Goal: Register for event/course

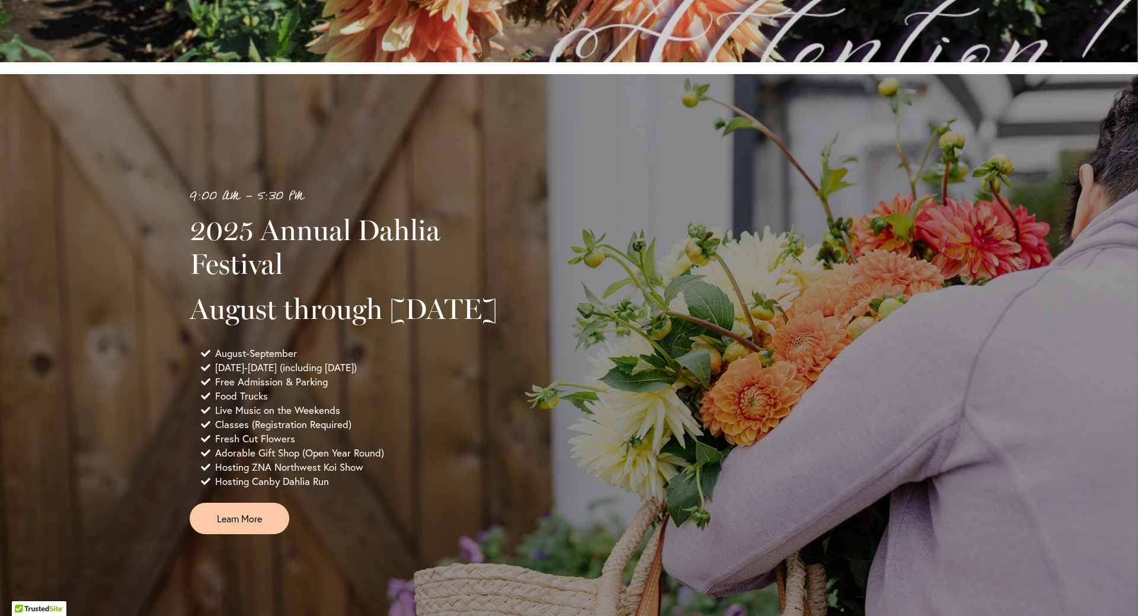
scroll to position [770, 0]
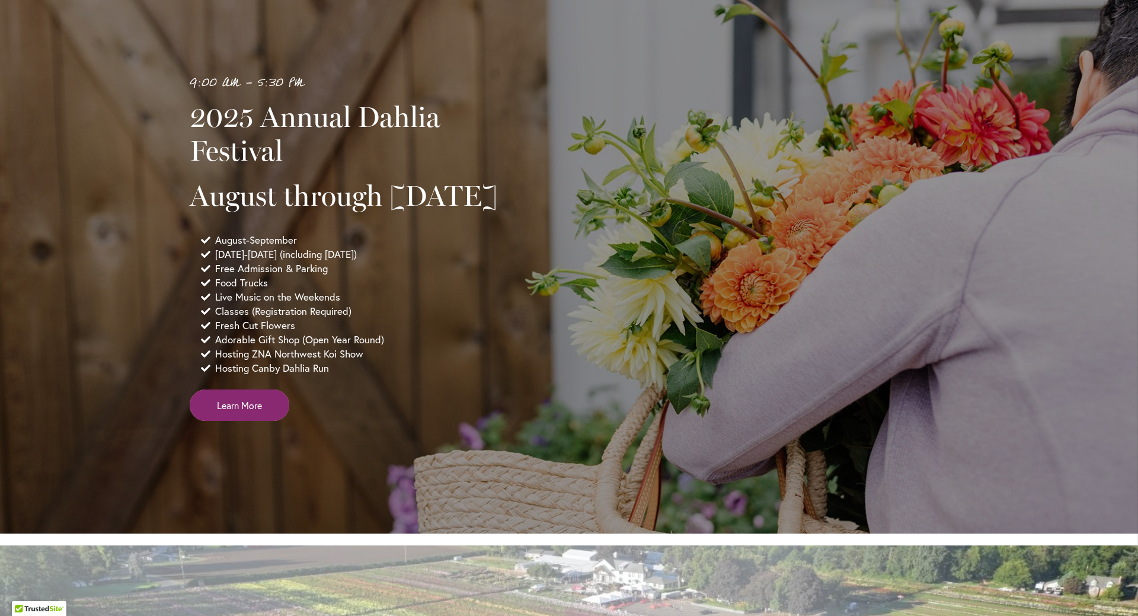
click at [220, 412] on span "Learn More" at bounding box center [239, 405] width 45 height 14
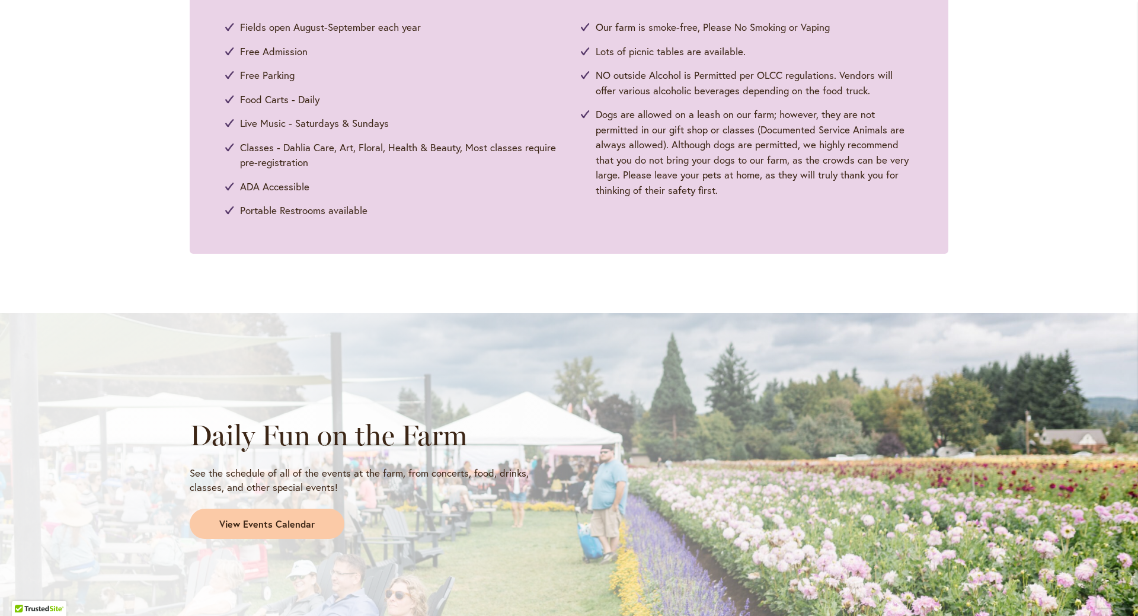
scroll to position [770, 0]
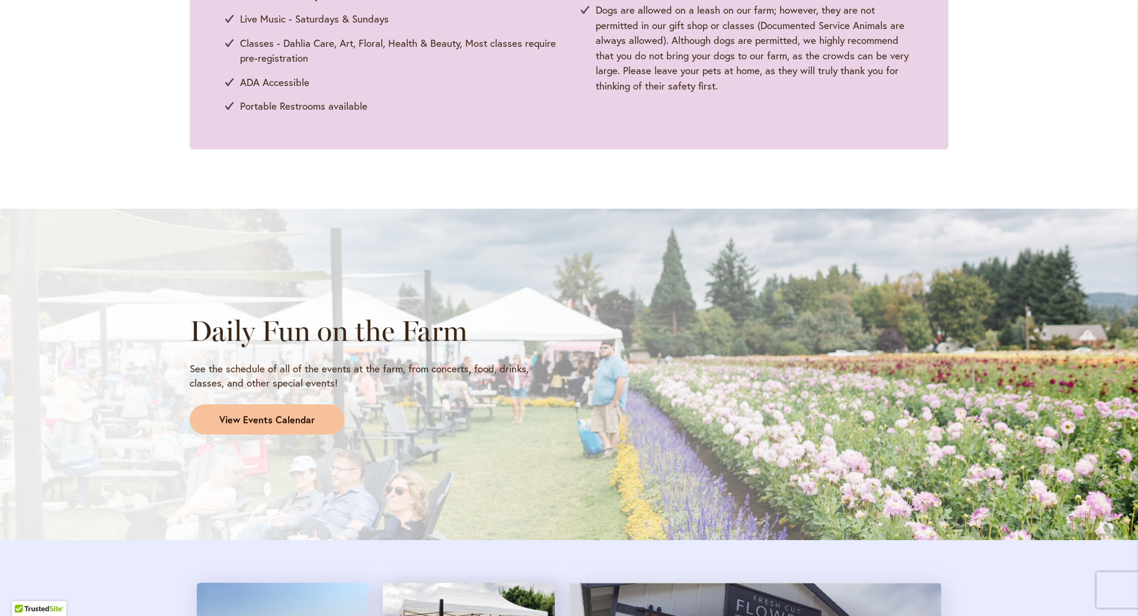
click at [231, 415] on span "View Events Calendar" at bounding box center [266, 420] width 95 height 14
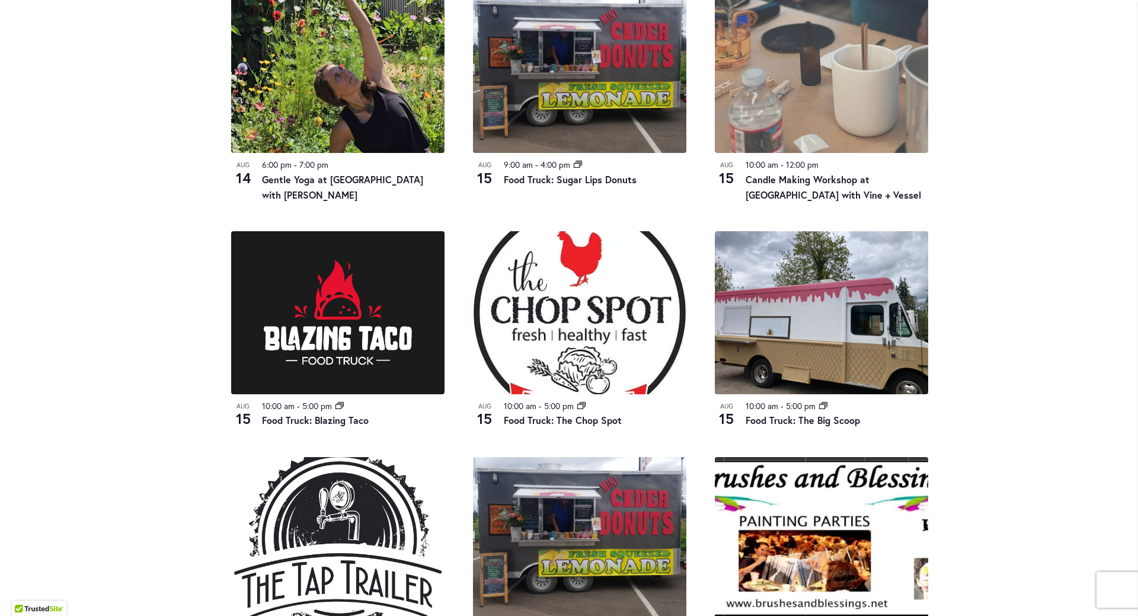
scroll to position [948, 0]
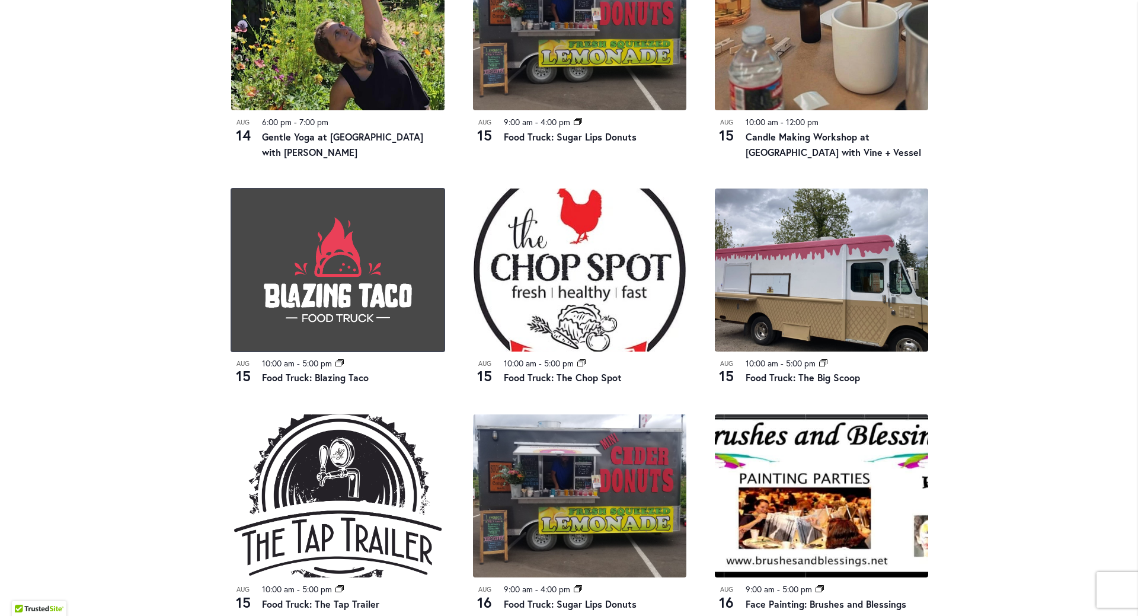
click at [319, 296] on img at bounding box center [337, 269] width 213 height 163
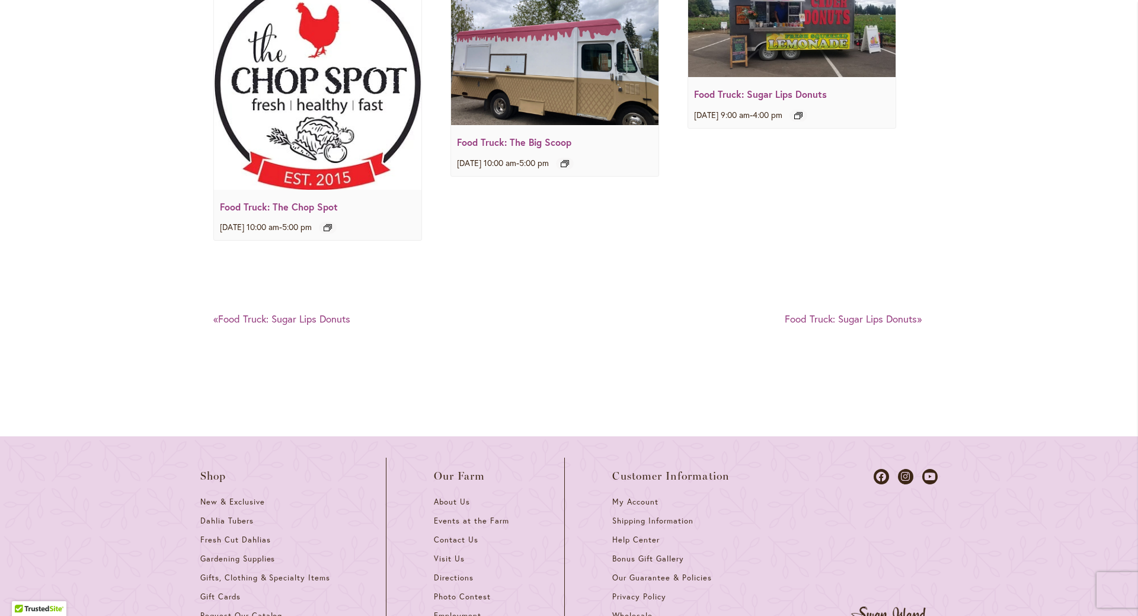
scroll to position [1778, 0]
